Goal: Find specific page/section: Find specific page/section

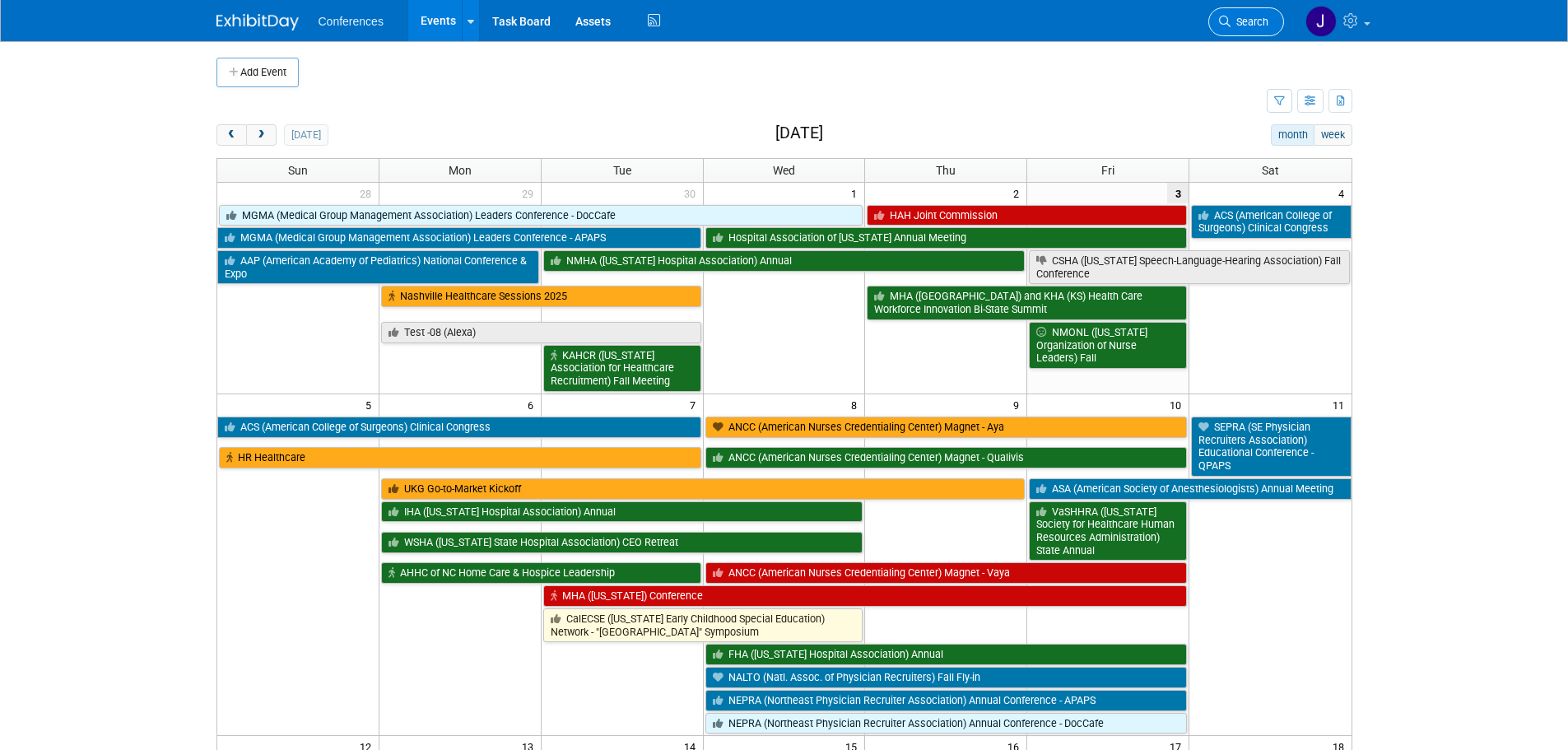
click at [1247, 23] on span "Search" at bounding box center [1249, 22] width 37 height 13
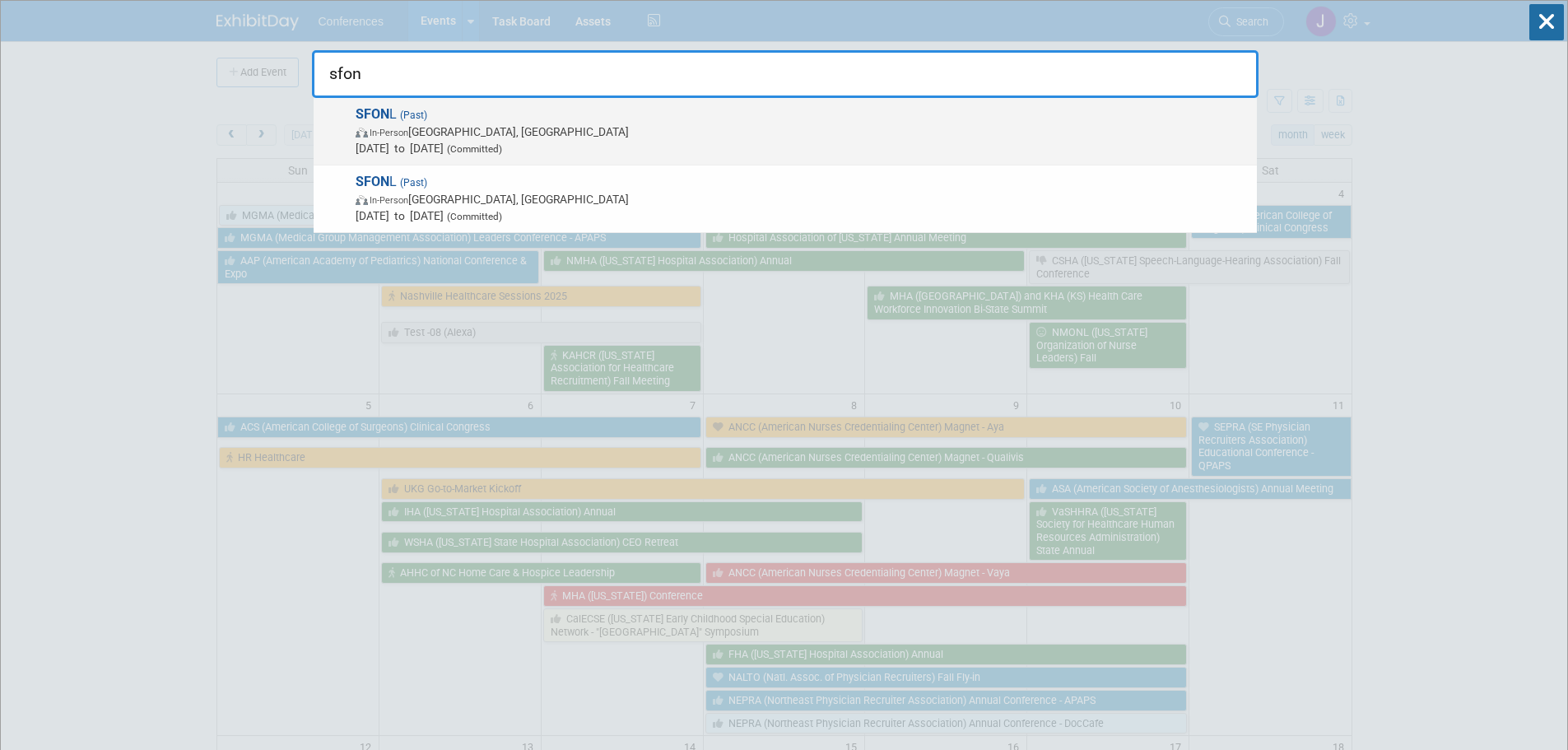
type input "sfon"
click at [1074, 146] on span "Feb 21, 2025 to Feb 21, 2025 (Committed)" at bounding box center [801, 148] width 893 height 17
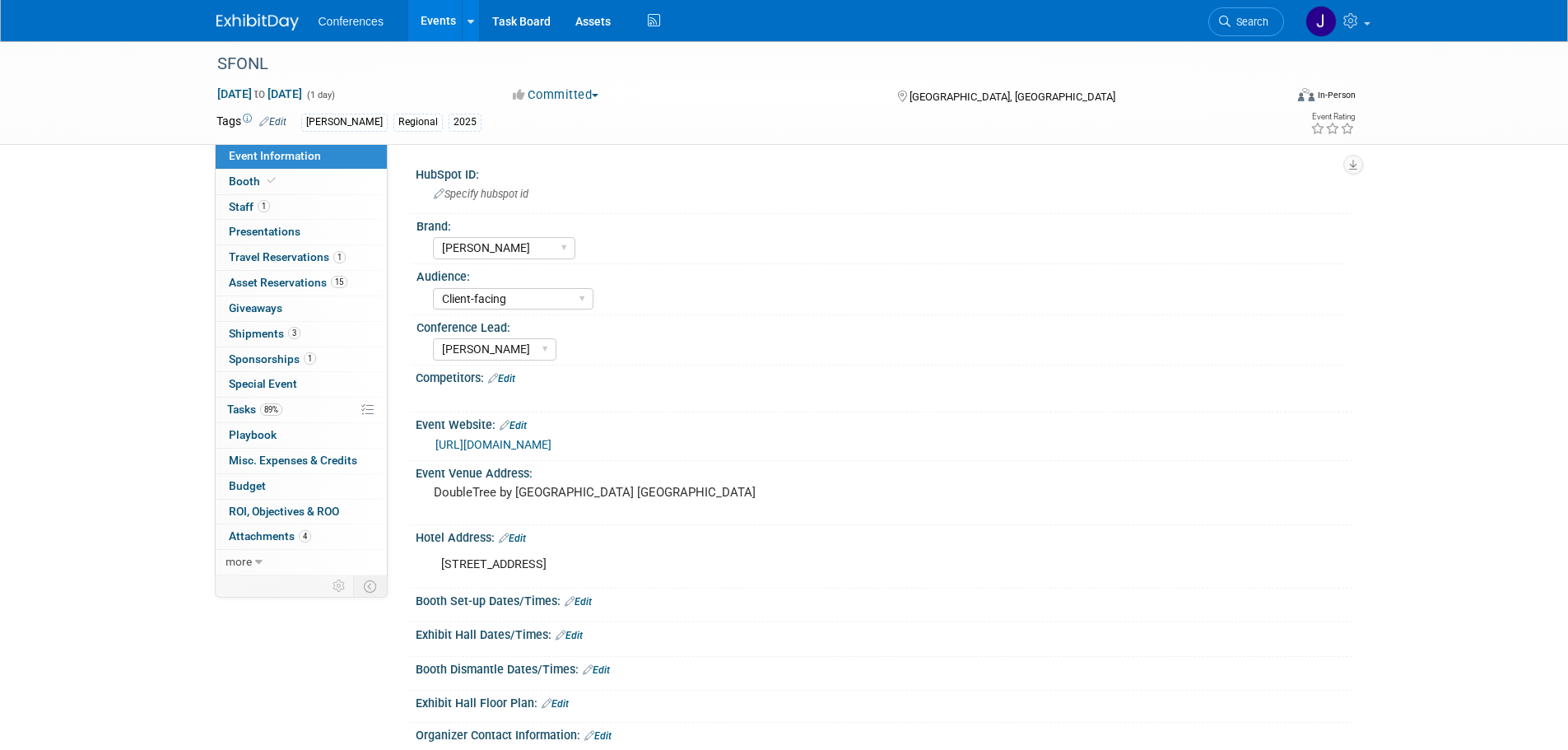
select select "[PERSON_NAME]"
select select "Client-facing"
select select "[PERSON_NAME]"
